Goal: Task Accomplishment & Management: Manage account settings

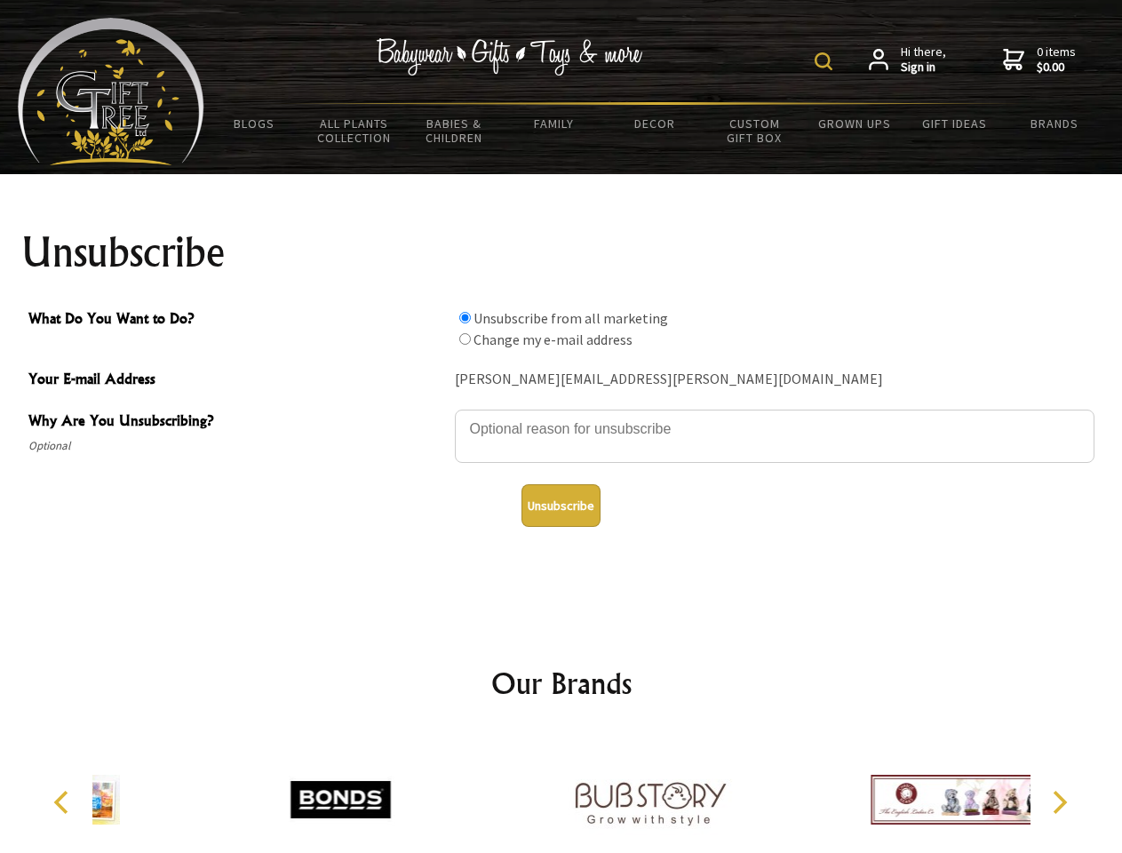
click at [826, 61] on img at bounding box center [824, 61] width 18 height 18
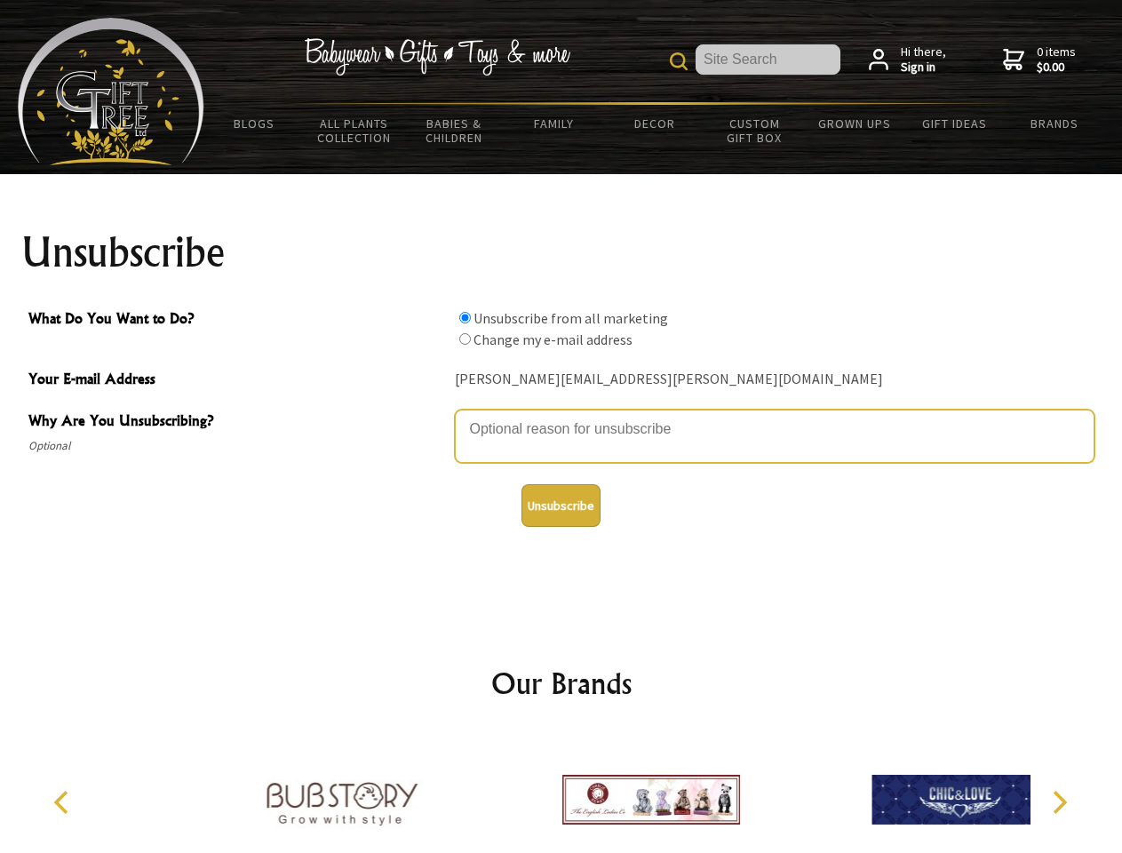
click at [561, 416] on textarea "Why Are You Unsubscribing?" at bounding box center [775, 436] width 640 height 53
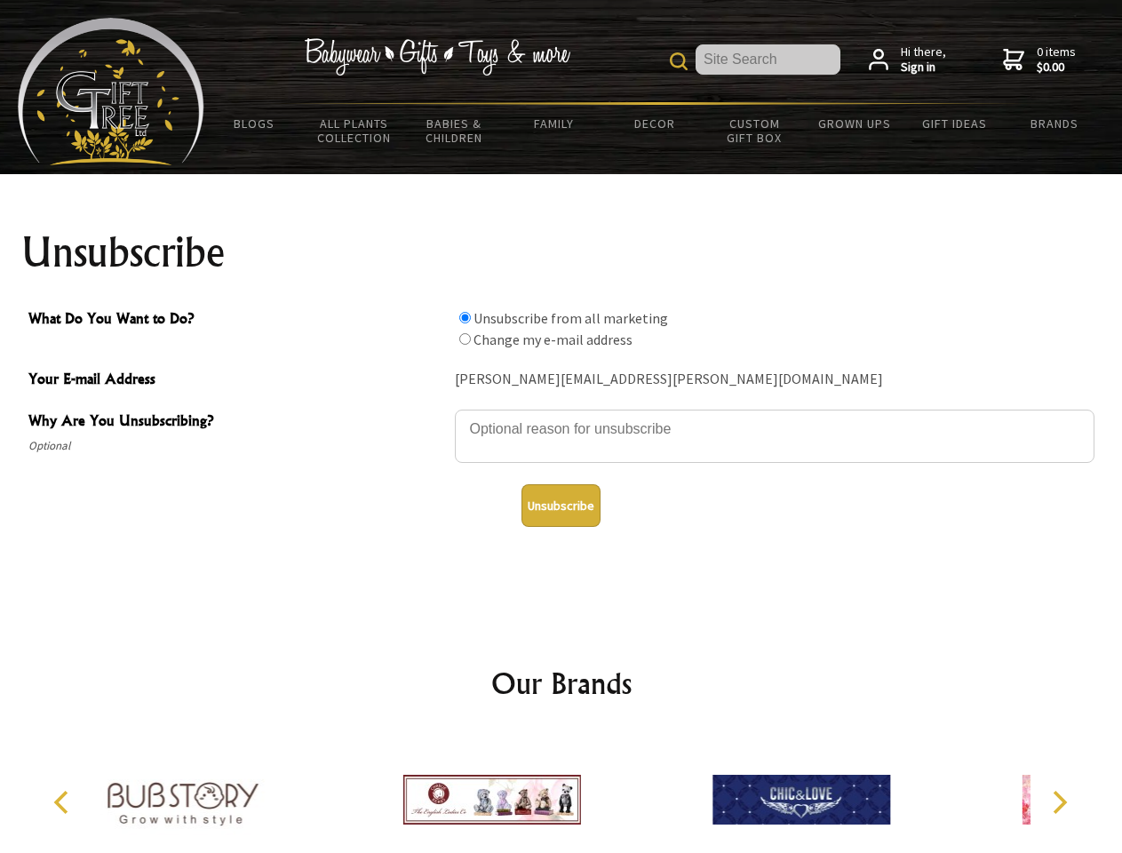
click at [465, 317] on input "What Do You Want to Do?" at bounding box center [465, 318] width 12 height 12
click at [465, 338] on input "What Do You Want to Do?" at bounding box center [465, 339] width 12 height 12
radio input "true"
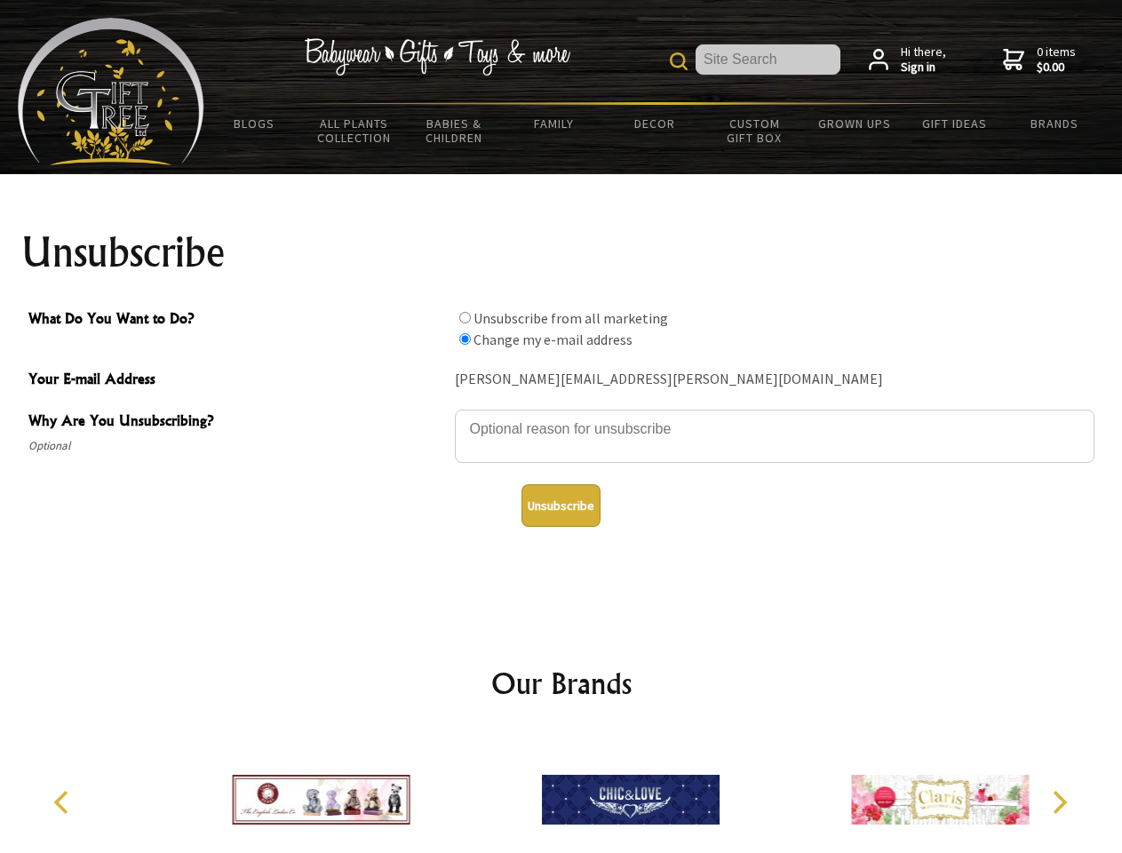
click at [561, 506] on button "Unsubscribe" at bounding box center [561, 505] width 79 height 43
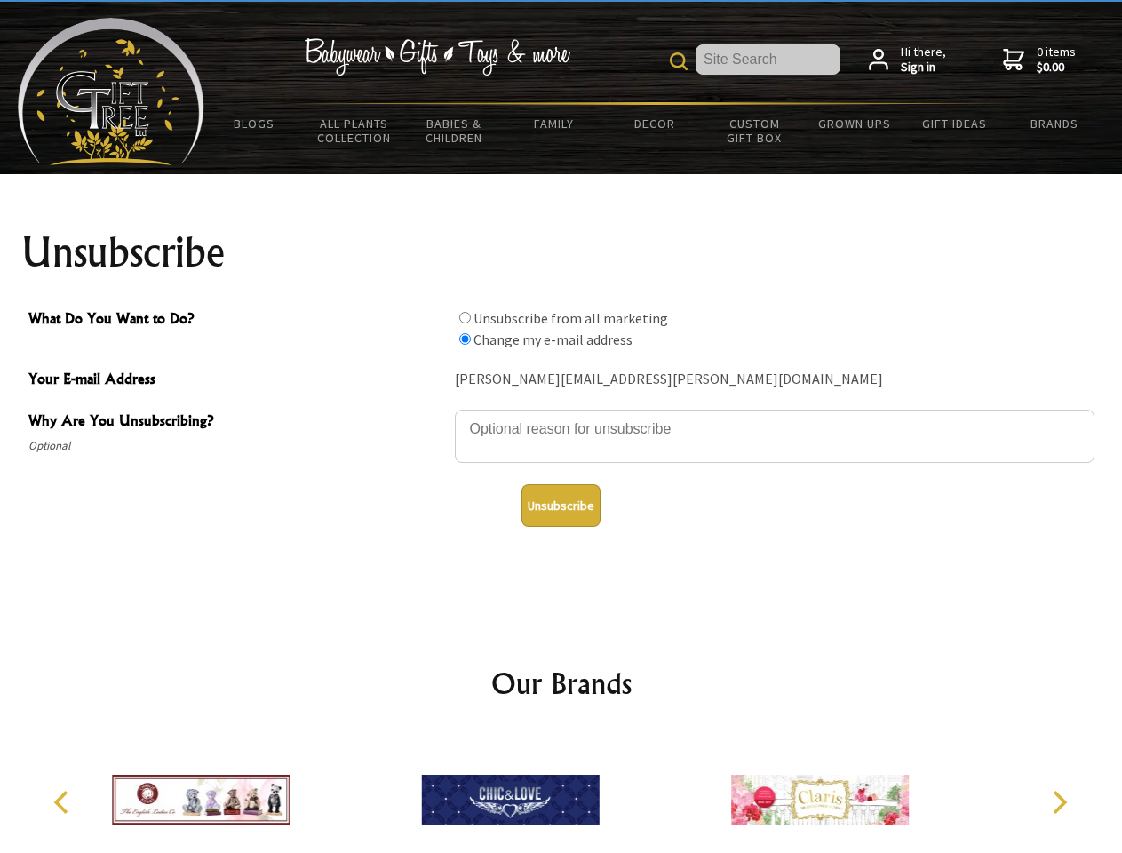
click at [561, 792] on img at bounding box center [511, 799] width 178 height 133
click at [64, 802] on icon "Previous" at bounding box center [63, 802] width 23 height 23
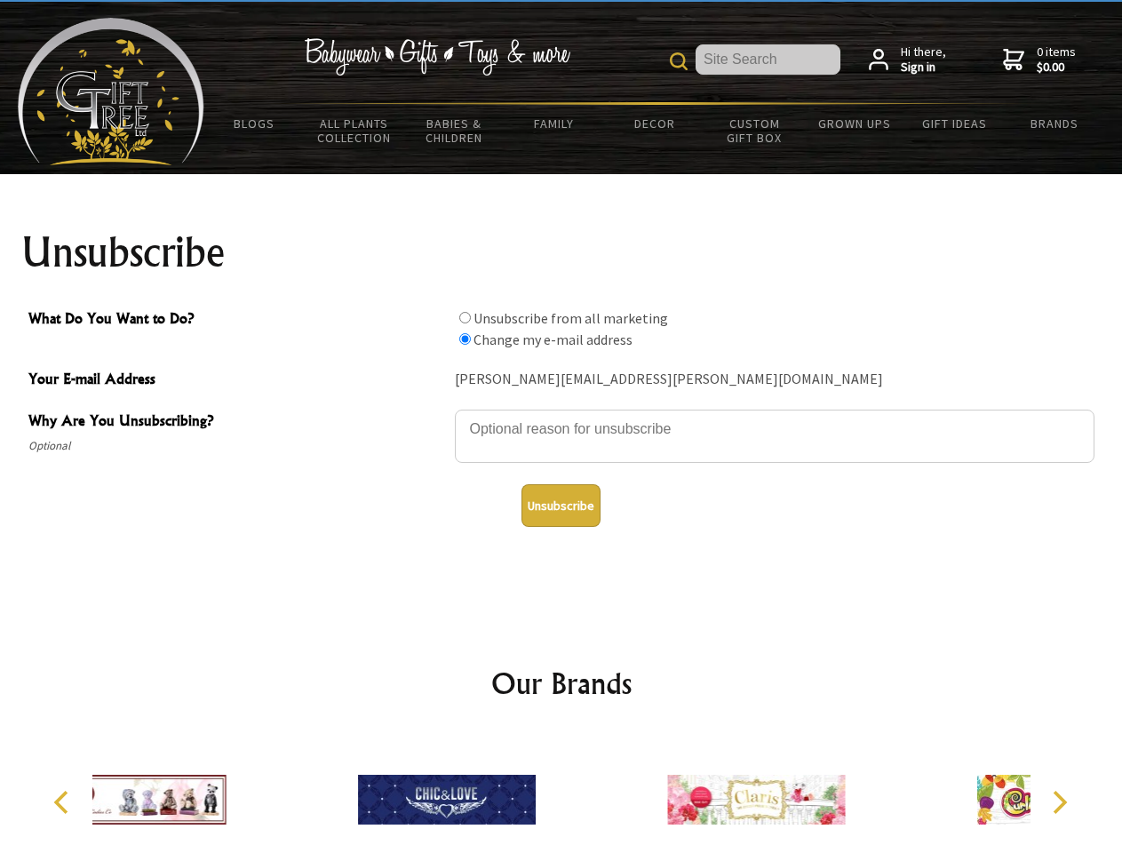
click at [1059, 802] on icon "Next" at bounding box center [1058, 802] width 23 height 23
